Goal: Task Accomplishment & Management: Complete application form

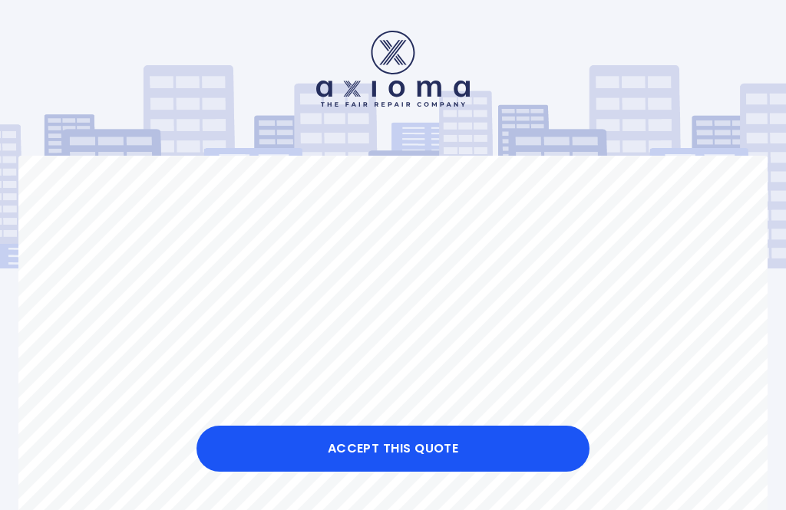
click at [333, 455] on button "Accept this Quote" at bounding box center [392, 449] width 393 height 46
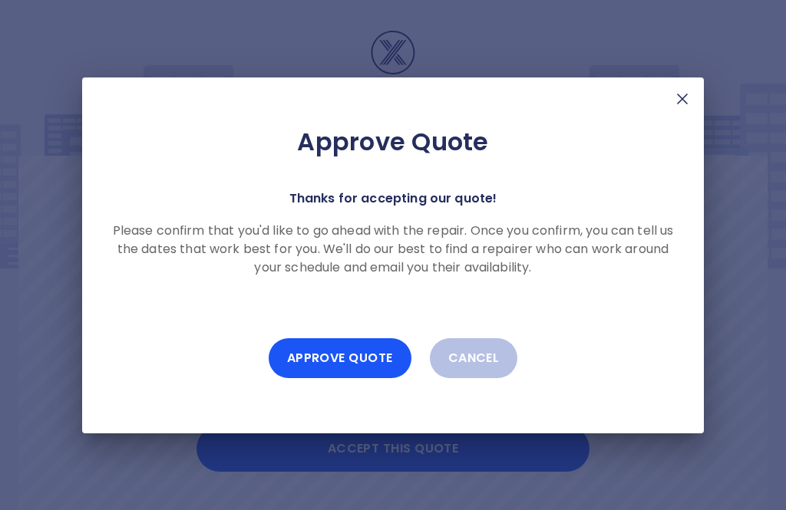
click at [350, 358] on button "Approve Quote" at bounding box center [340, 358] width 143 height 40
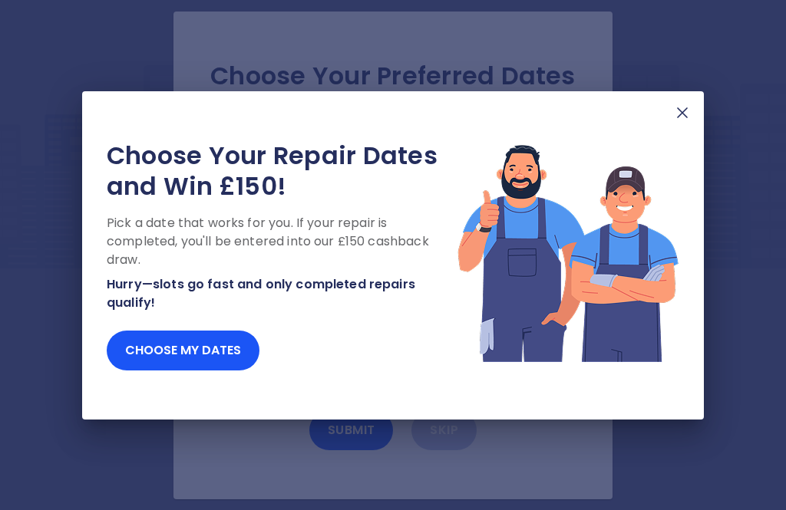
click at [178, 368] on button "Choose my dates" at bounding box center [183, 351] width 153 height 40
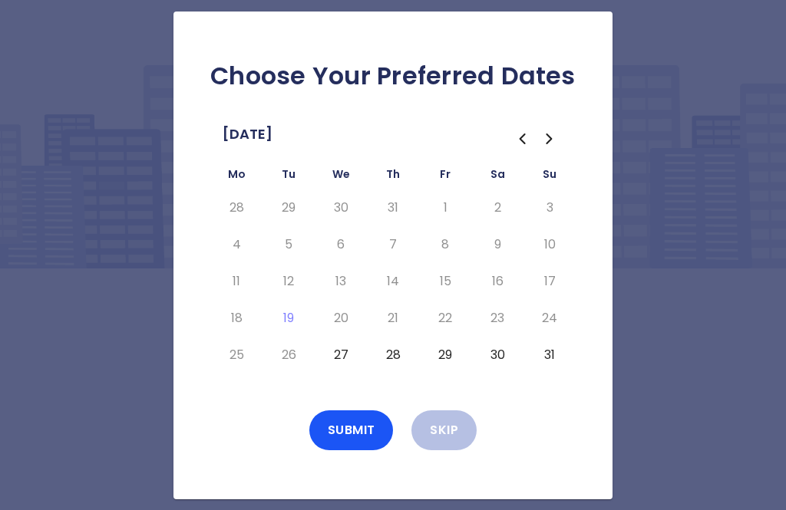
click at [340, 368] on button "27" at bounding box center [341, 355] width 28 height 25
click at [265, 436] on div "Submit Skip" at bounding box center [393, 430] width 390 height 40
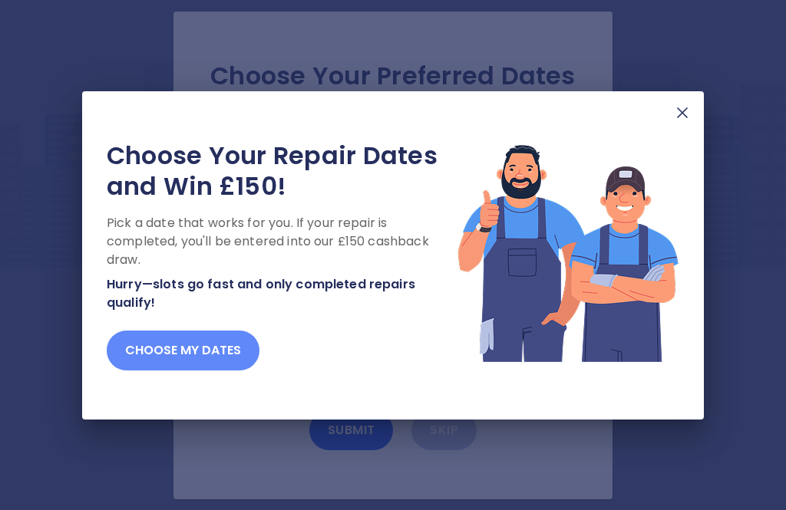
click at [173, 367] on button "Choose my dates" at bounding box center [183, 351] width 153 height 40
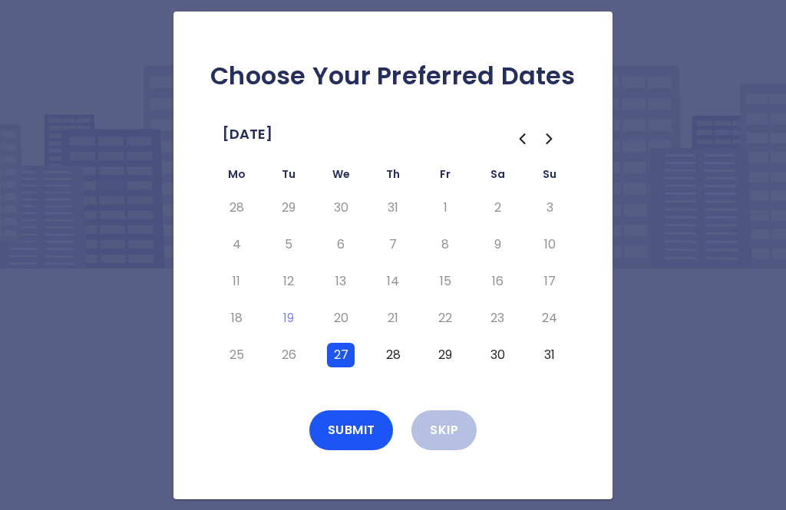
click at [543, 151] on button "Go to the Next Month" at bounding box center [550, 139] width 28 height 28
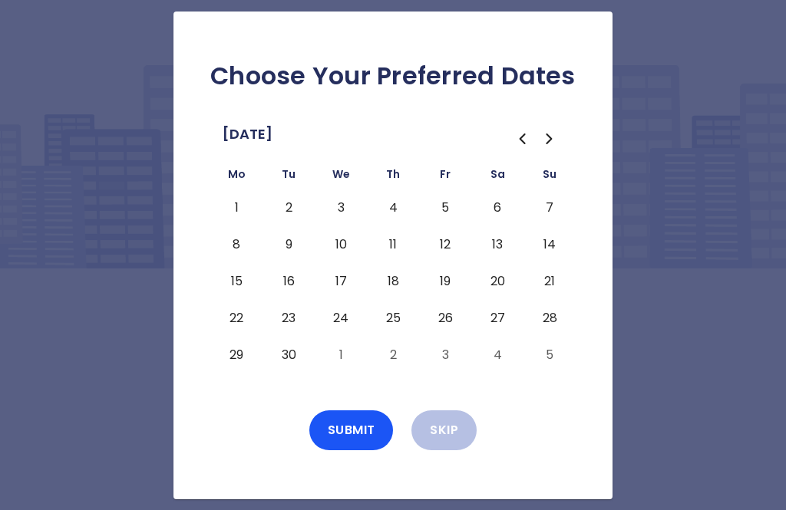
click at [552, 148] on icon "Go to the Next Month" at bounding box center [549, 139] width 18 height 18
click at [509, 153] on button "Go to the Previous Month" at bounding box center [522, 139] width 28 height 28
click at [449, 257] on button "12" at bounding box center [445, 244] width 28 height 25
click at [338, 450] on button "Submit" at bounding box center [351, 430] width 84 height 40
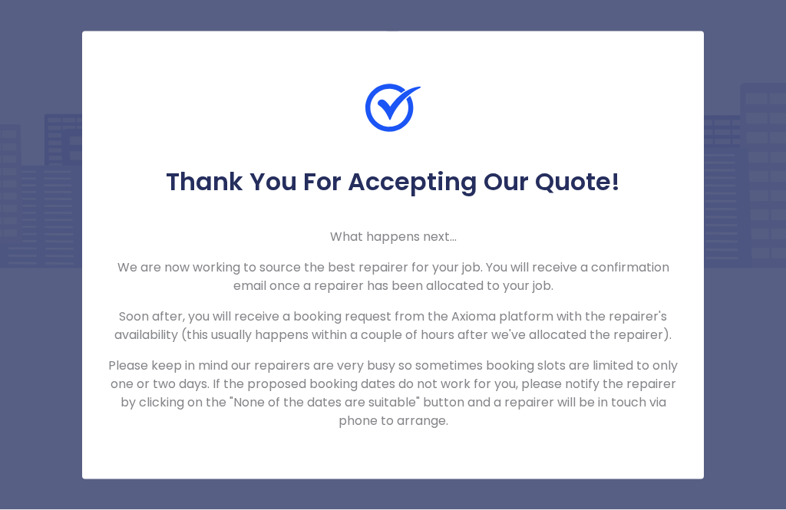
scroll to position [49, 0]
